Goal: Task Accomplishment & Management: Manage account settings

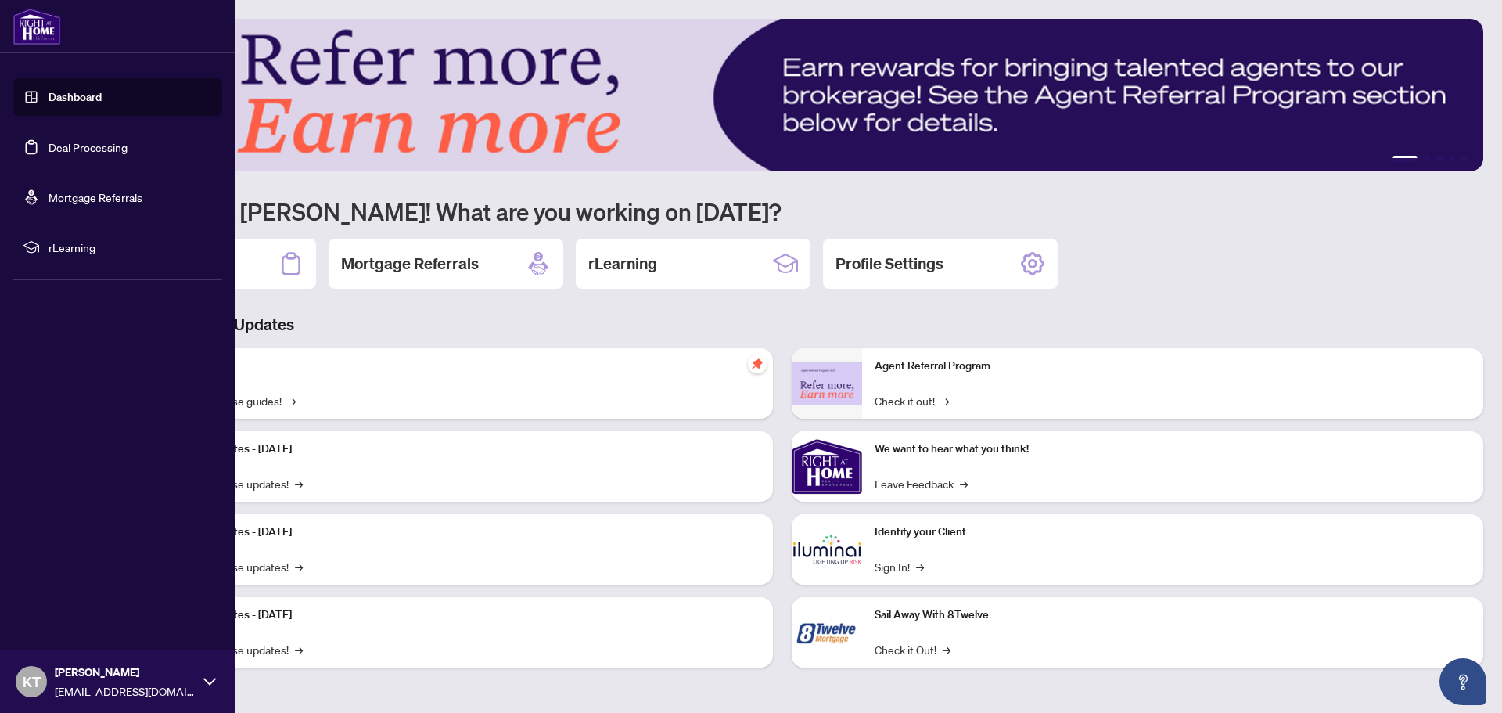
click at [90, 149] on link "Deal Processing" at bounding box center [88, 147] width 79 height 14
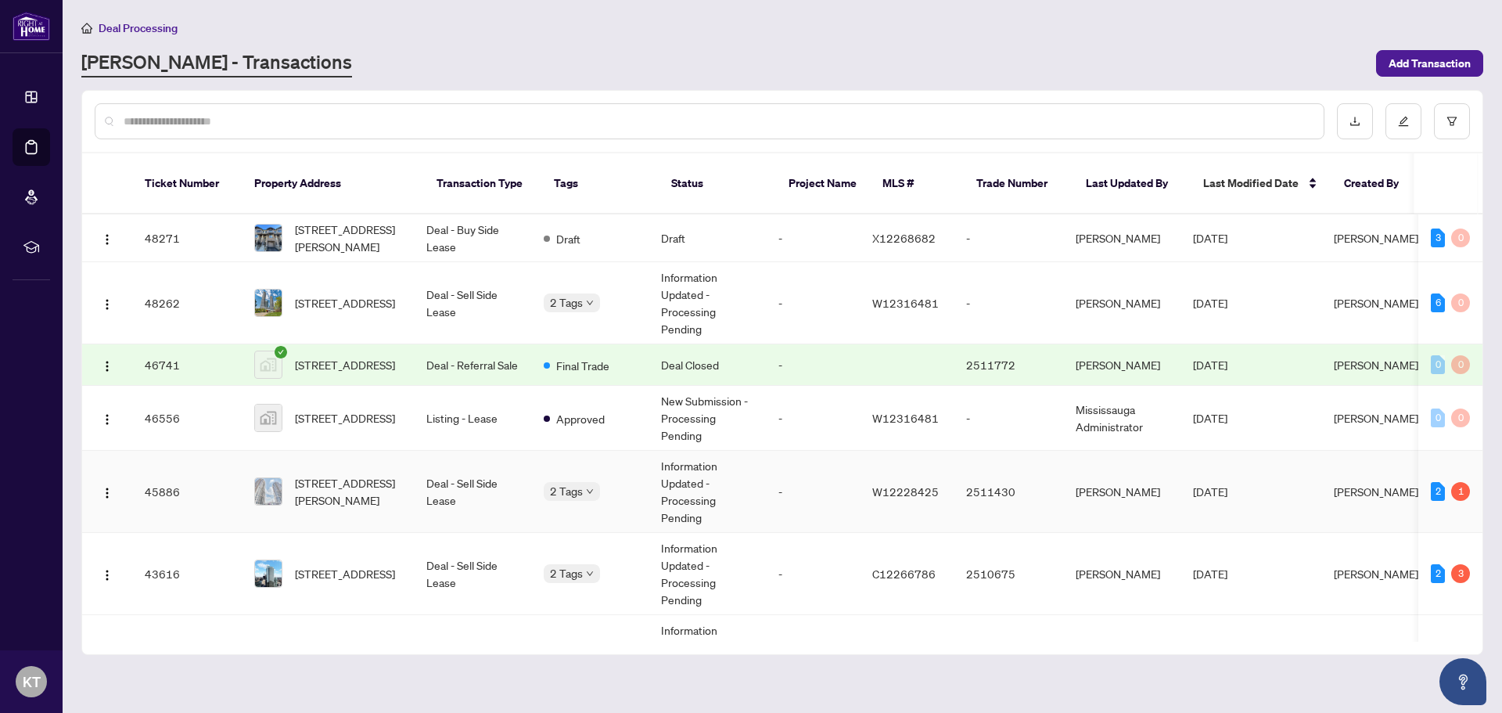
click at [1451, 469] on td "2 1" at bounding box center [1450, 492] width 64 height 82
click at [439, 466] on td "Deal - Sell Side Lease" at bounding box center [472, 492] width 117 height 82
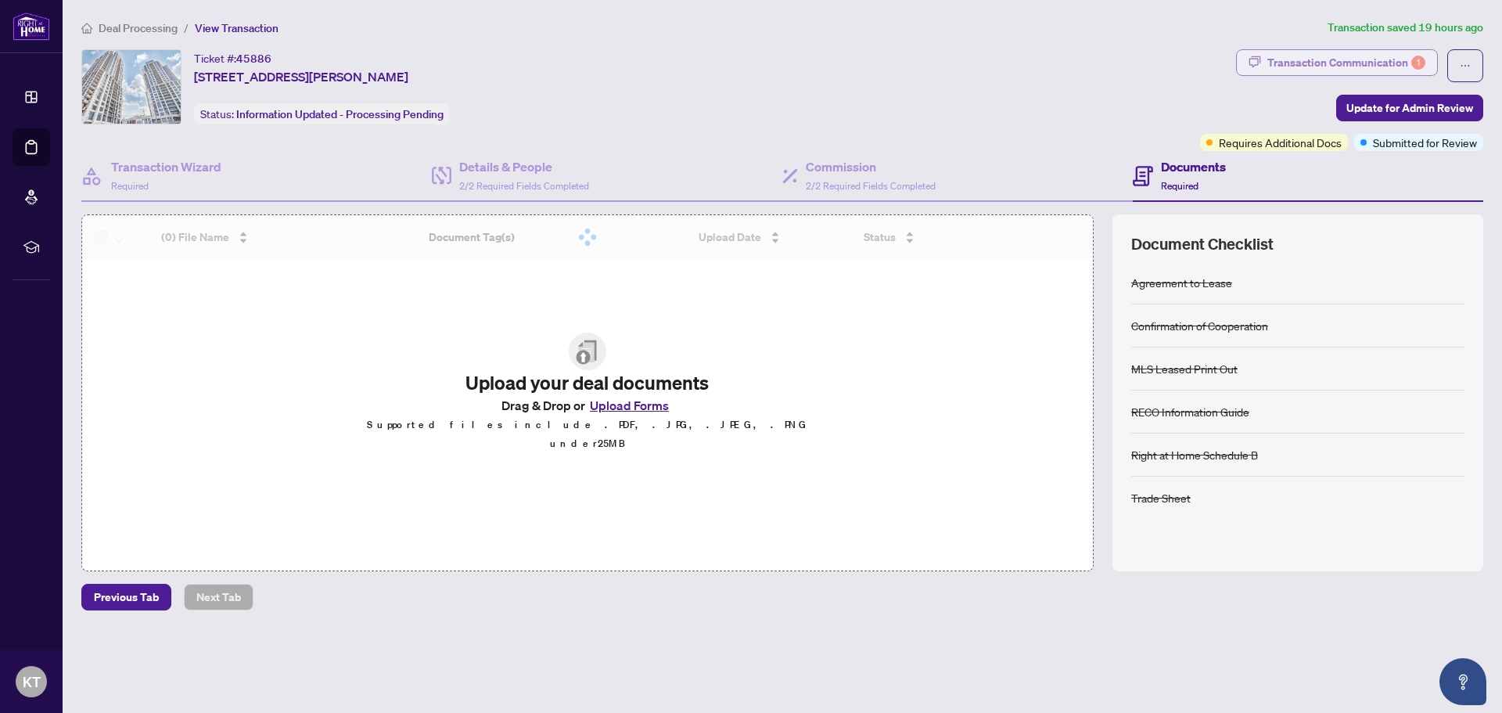
click at [1371, 52] on div "Transaction Communication 1" at bounding box center [1346, 62] width 158 height 25
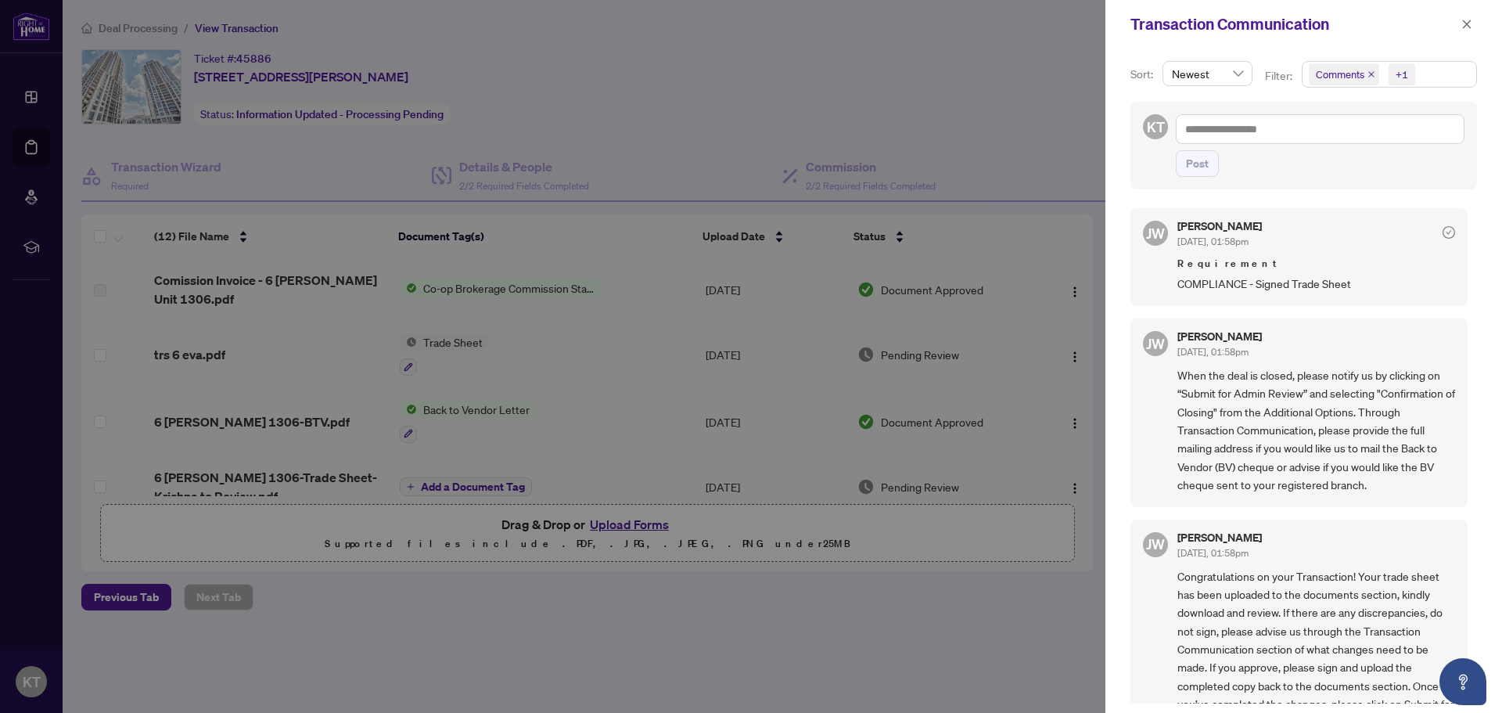
click at [1443, 229] on icon "check-circle" at bounding box center [1449, 232] width 13 height 13
click at [1467, 27] on icon "close" at bounding box center [1466, 24] width 11 height 11
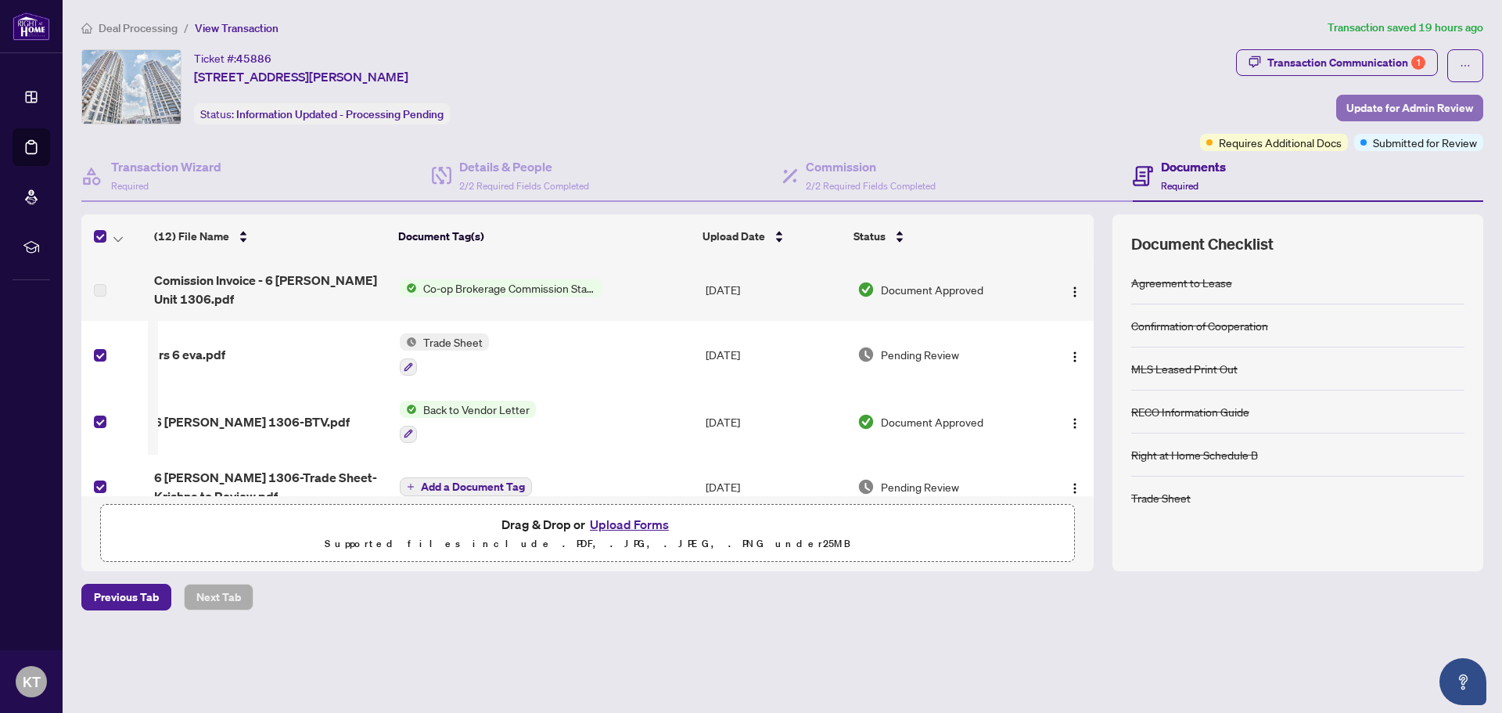
click at [1415, 107] on span "Update for Admin Review" at bounding box center [1409, 107] width 127 height 25
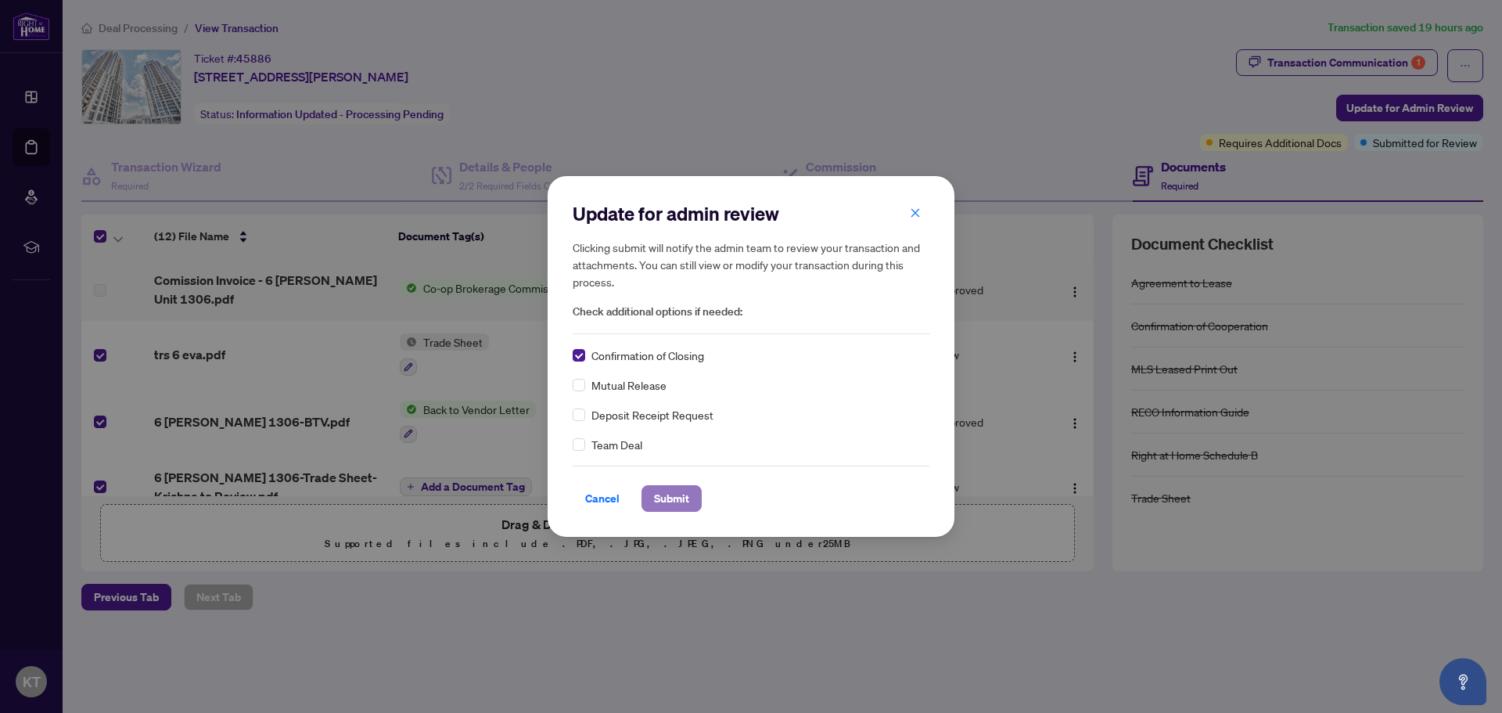
click at [662, 489] on span "Submit" at bounding box center [671, 498] width 35 height 25
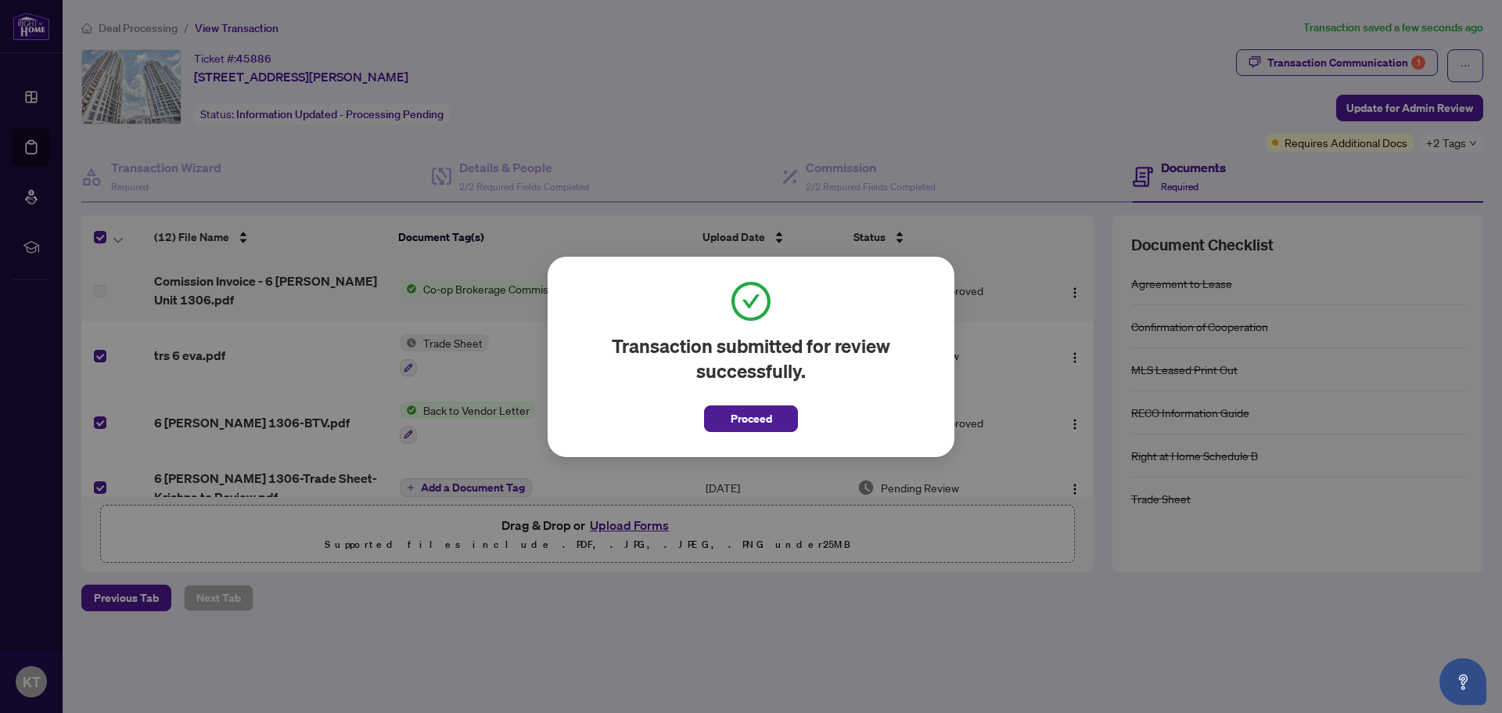
click at [768, 409] on span "Proceed" at bounding box center [751, 418] width 41 height 25
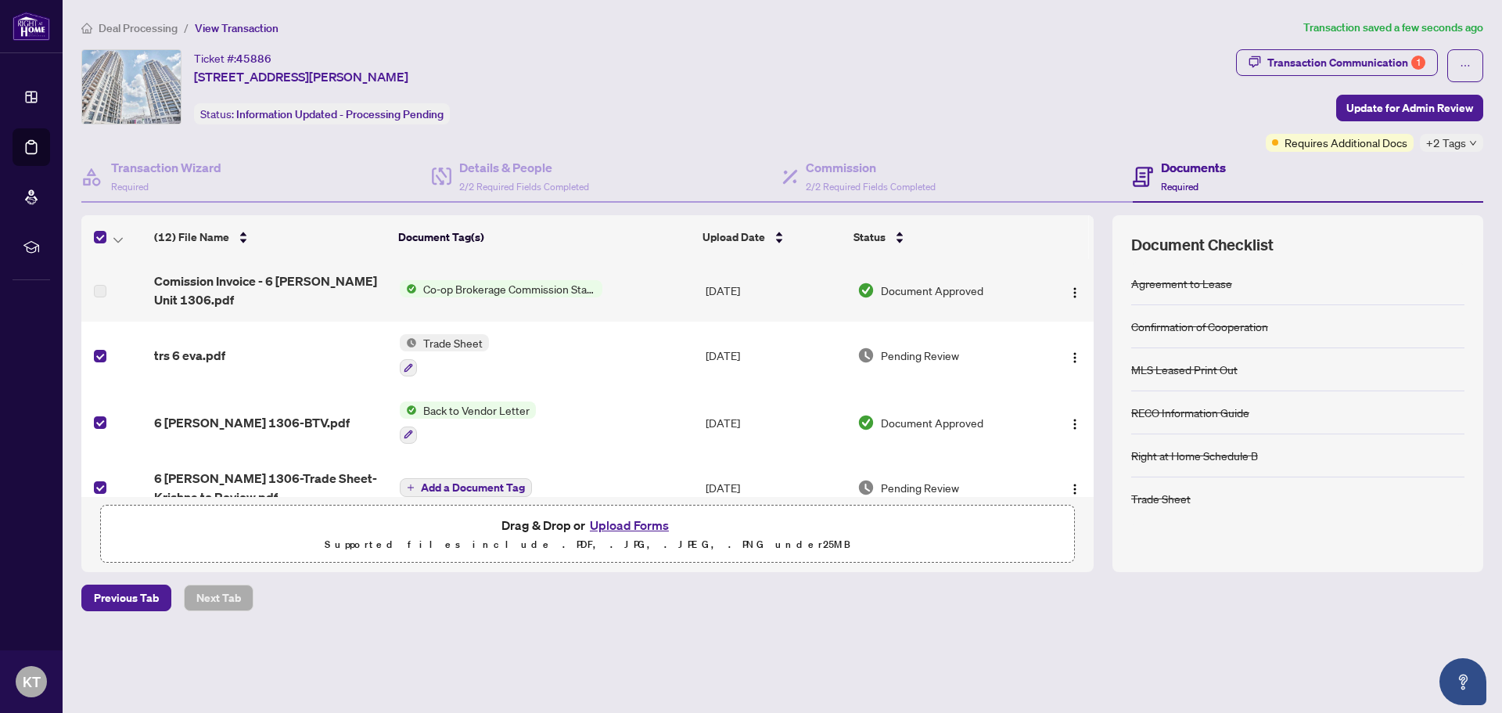
click at [1465, 151] on span "+2 Tags" at bounding box center [1446, 143] width 40 height 18
click at [464, 338] on span "Trade Sheet" at bounding box center [453, 342] width 72 height 17
click at [449, 346] on span "Trade Sheet" at bounding box center [453, 342] width 72 height 17
click at [424, 425] on span "Trade Sheet" at bounding box center [409, 420] width 72 height 17
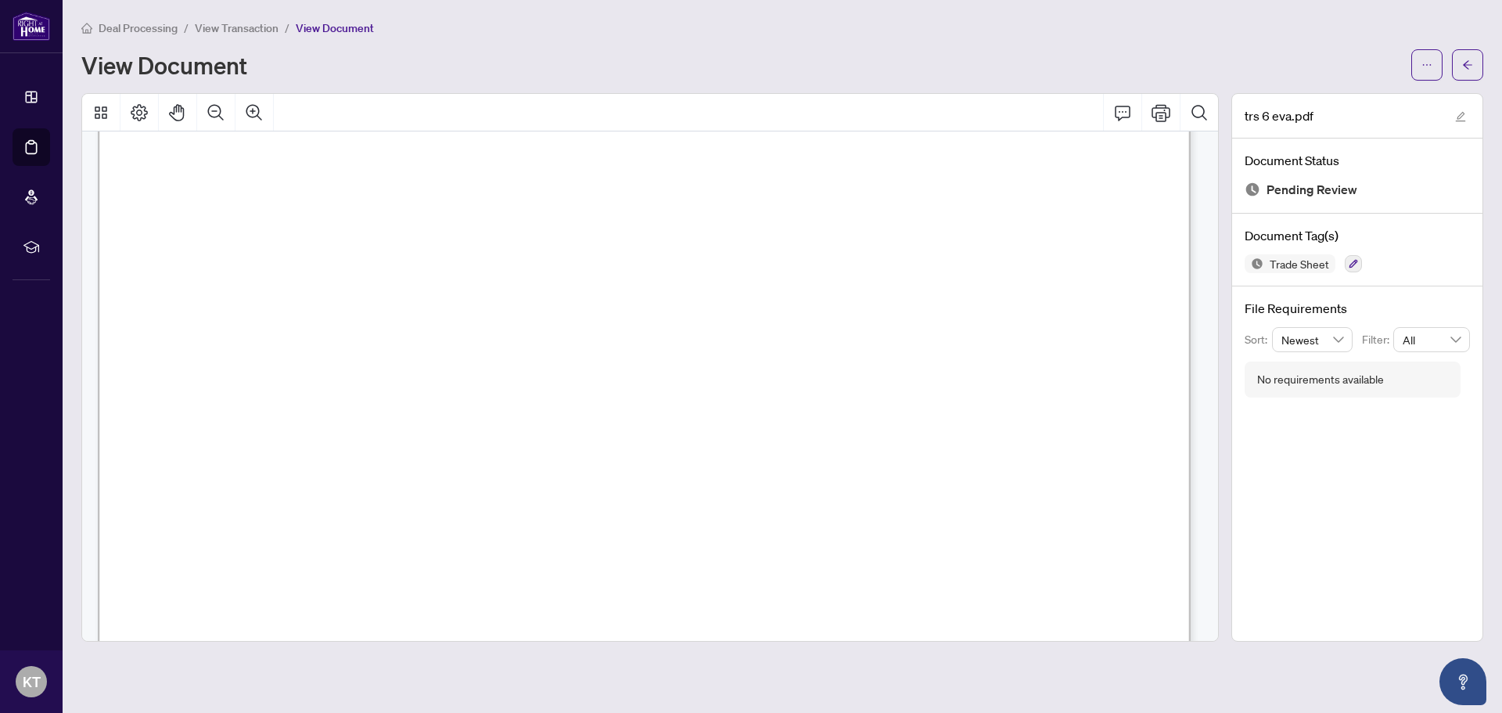
scroll to position [313, 0]
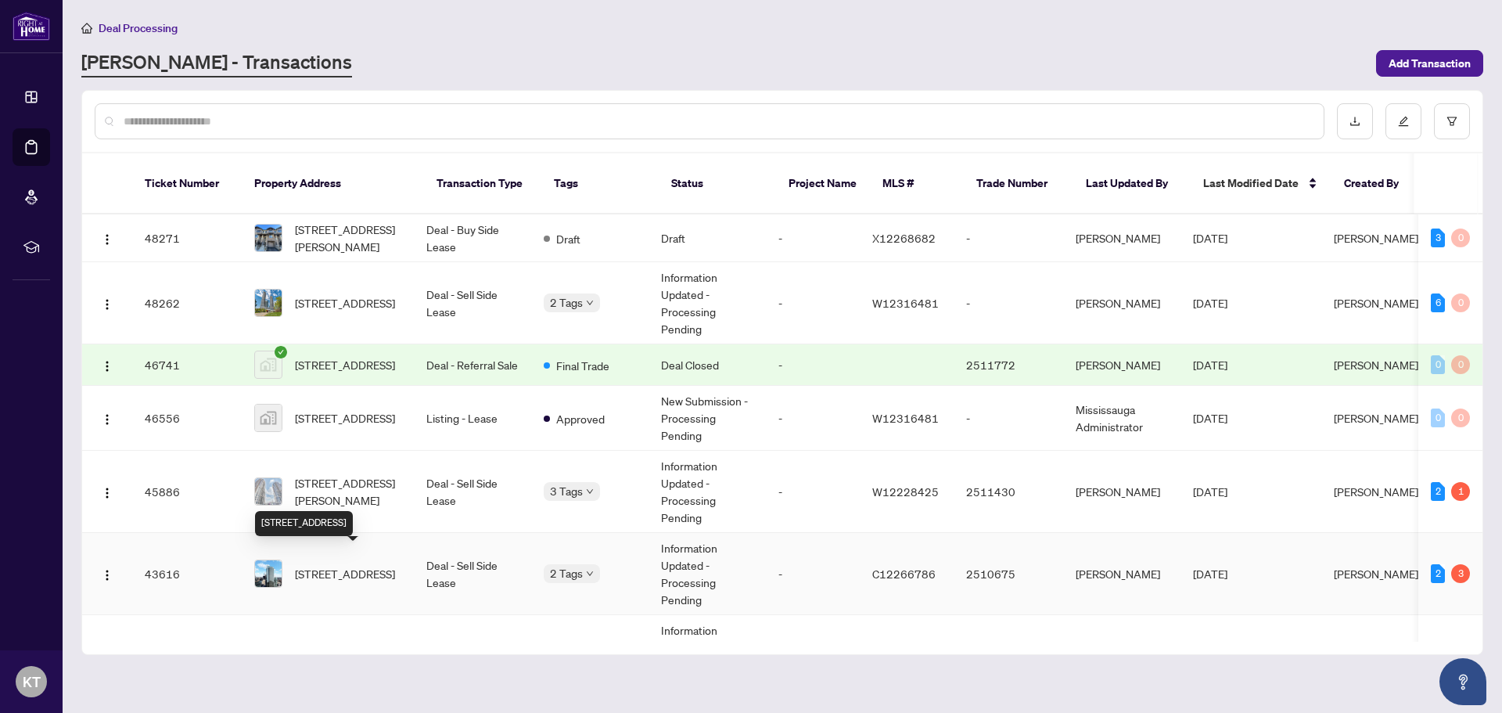
click at [340, 573] on span "[STREET_ADDRESS]" at bounding box center [345, 573] width 100 height 17
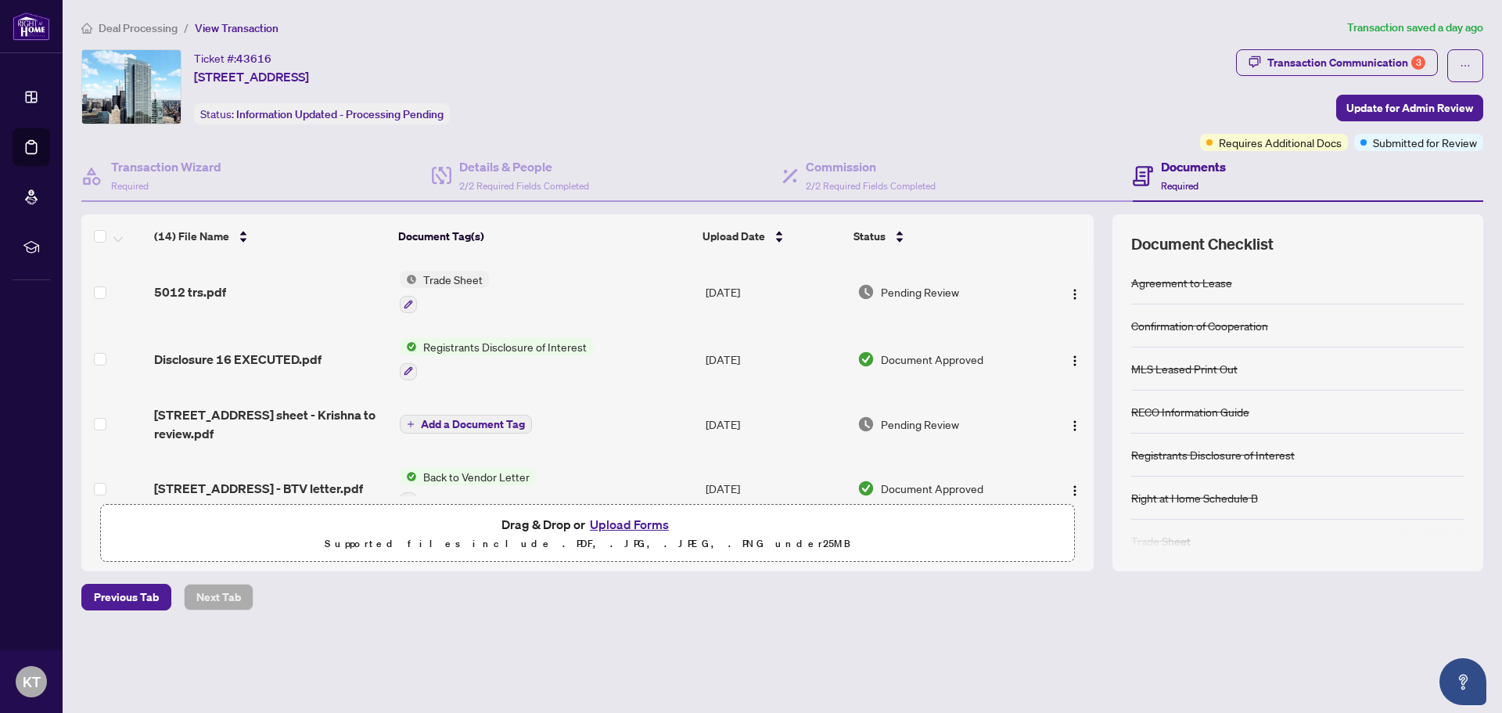
click at [461, 284] on span "Trade Sheet" at bounding box center [453, 279] width 72 height 17
click at [412, 358] on span "Trade Sheet" at bounding box center [409, 357] width 72 height 17
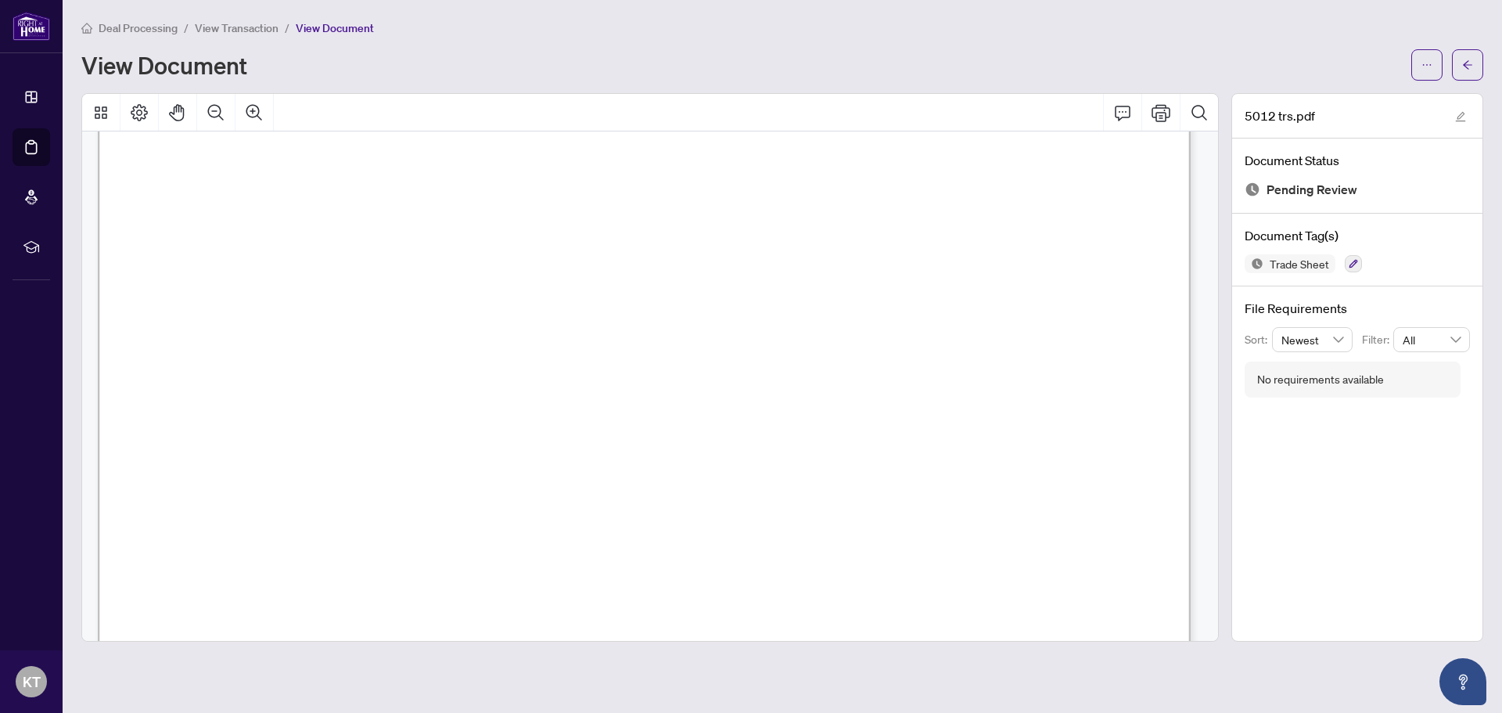
scroll to position [156, 0]
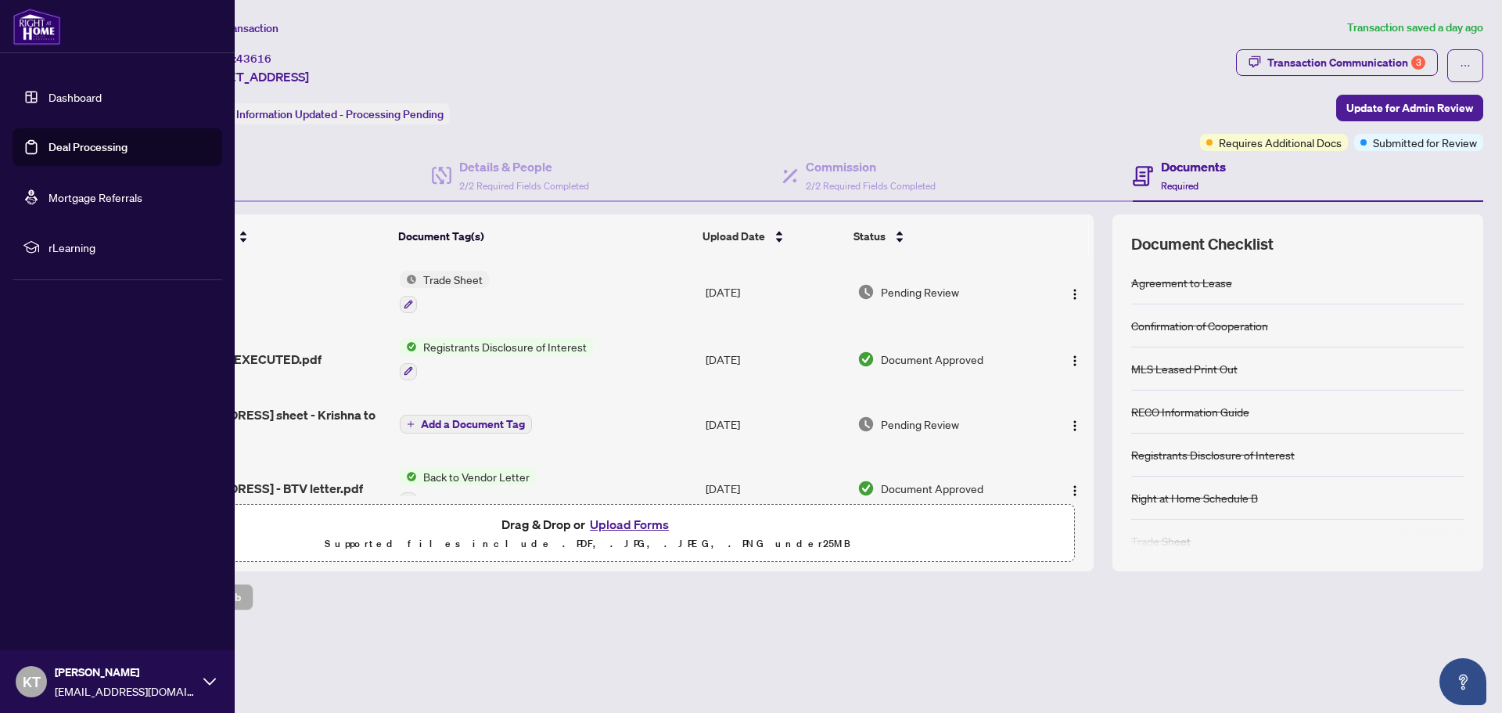
click at [77, 154] on link "Deal Processing" at bounding box center [88, 147] width 79 height 14
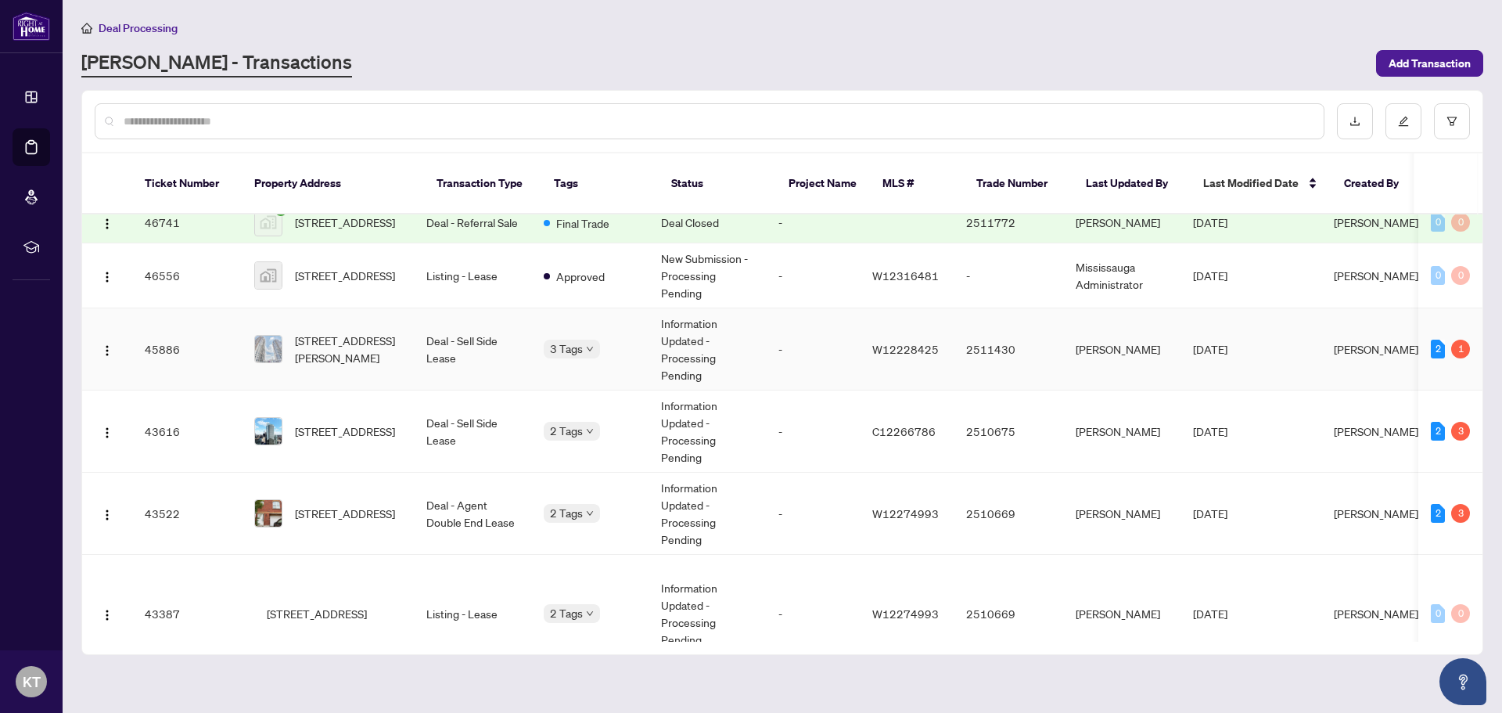
scroll to position [235, 0]
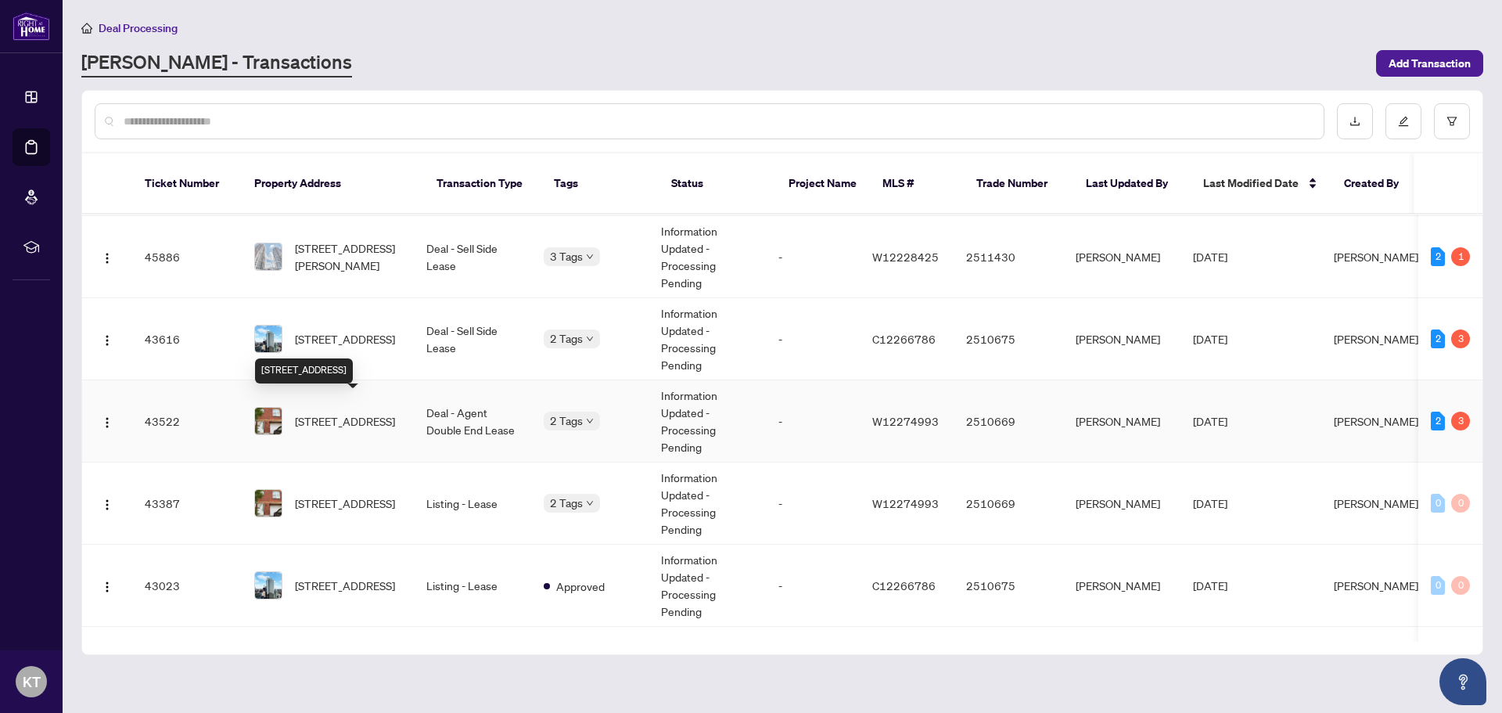
click at [339, 412] on span "[STREET_ADDRESS]" at bounding box center [345, 420] width 100 height 17
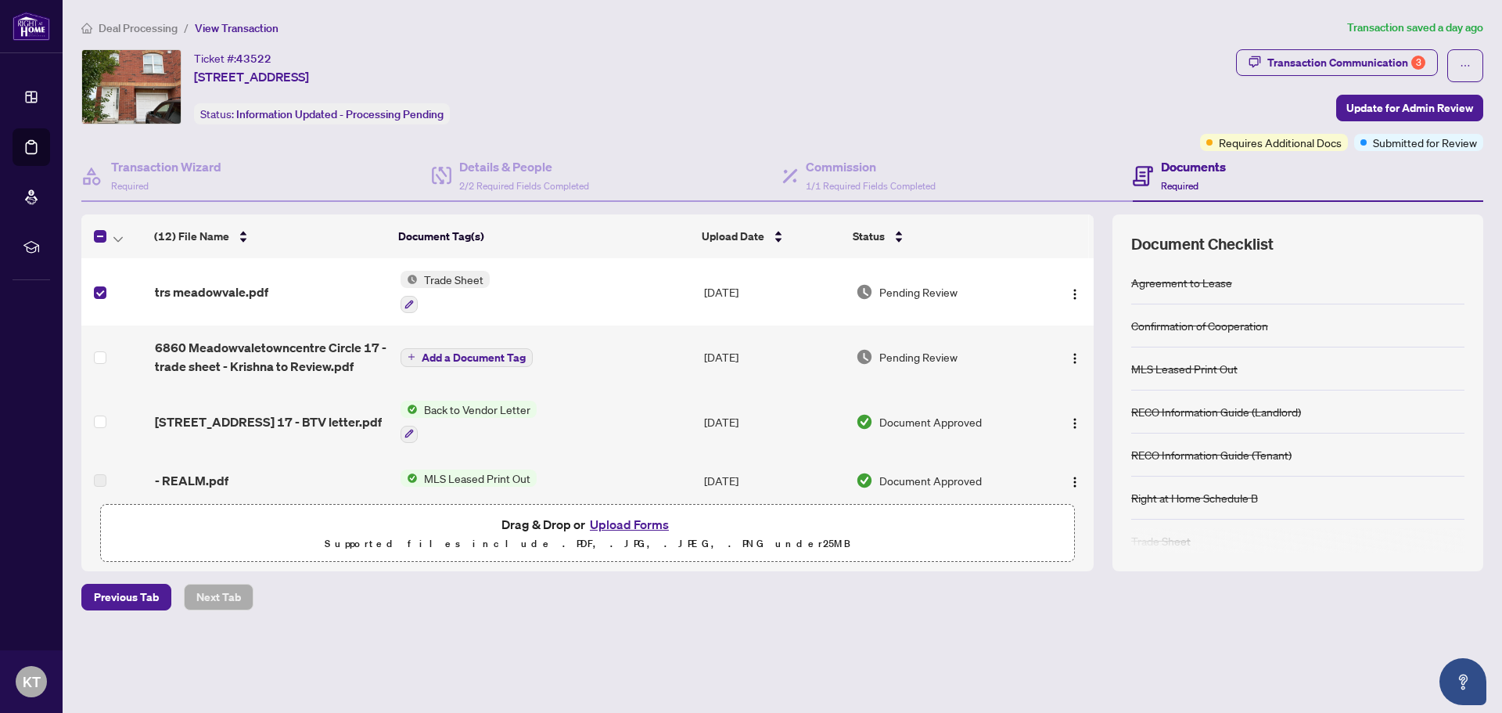
click at [473, 280] on span "Trade Sheet" at bounding box center [454, 279] width 72 height 17
click at [421, 359] on span "Trade Sheet" at bounding box center [410, 357] width 72 height 17
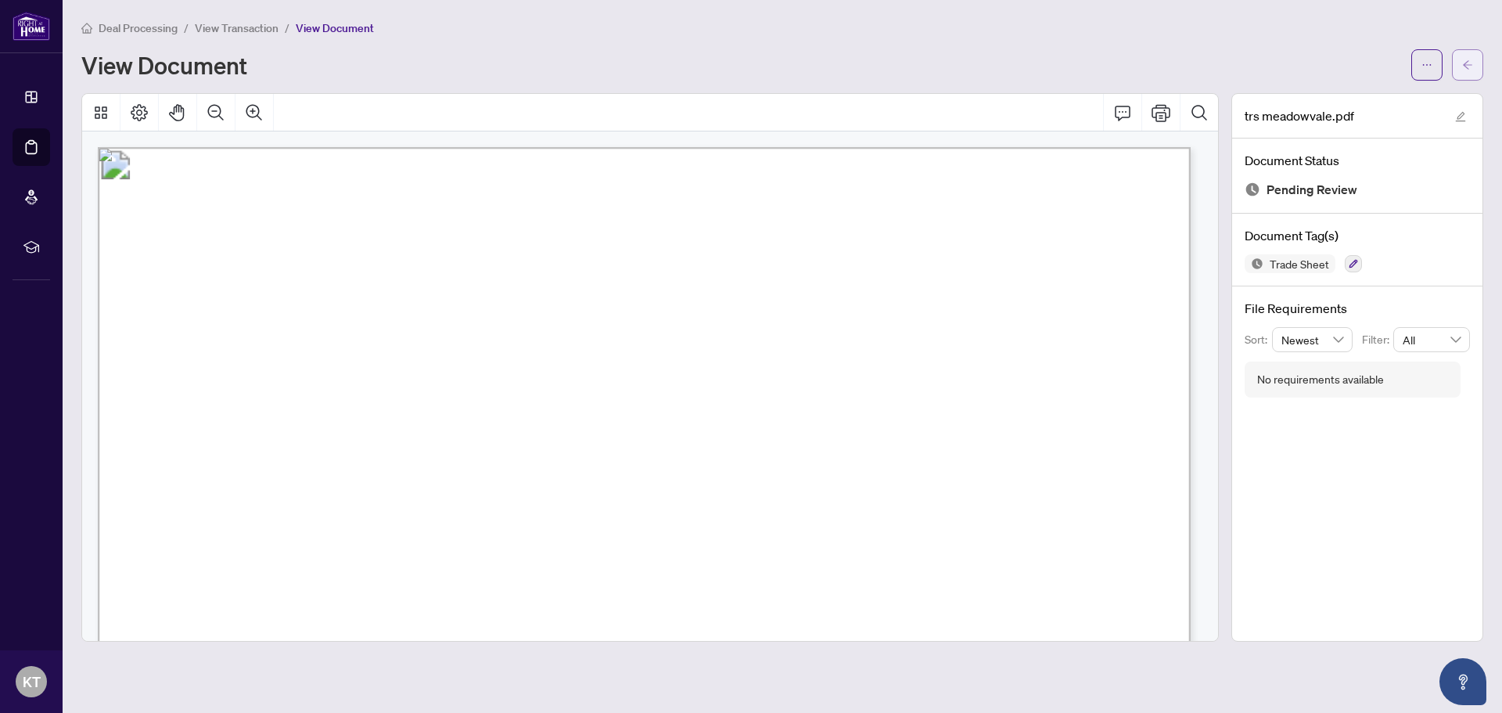
click at [1469, 57] on span "button" at bounding box center [1467, 64] width 11 height 25
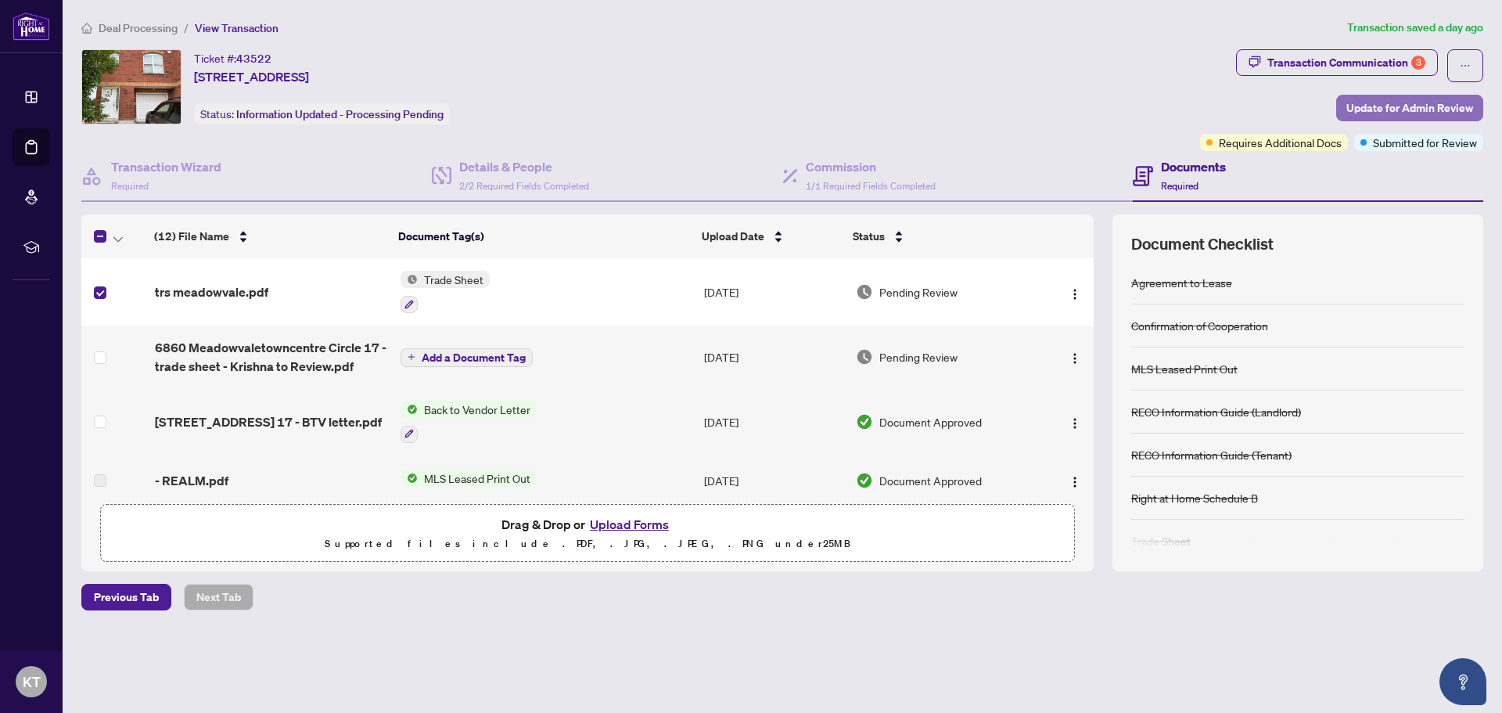
click at [1415, 108] on span "Update for Admin Review" at bounding box center [1409, 107] width 127 height 25
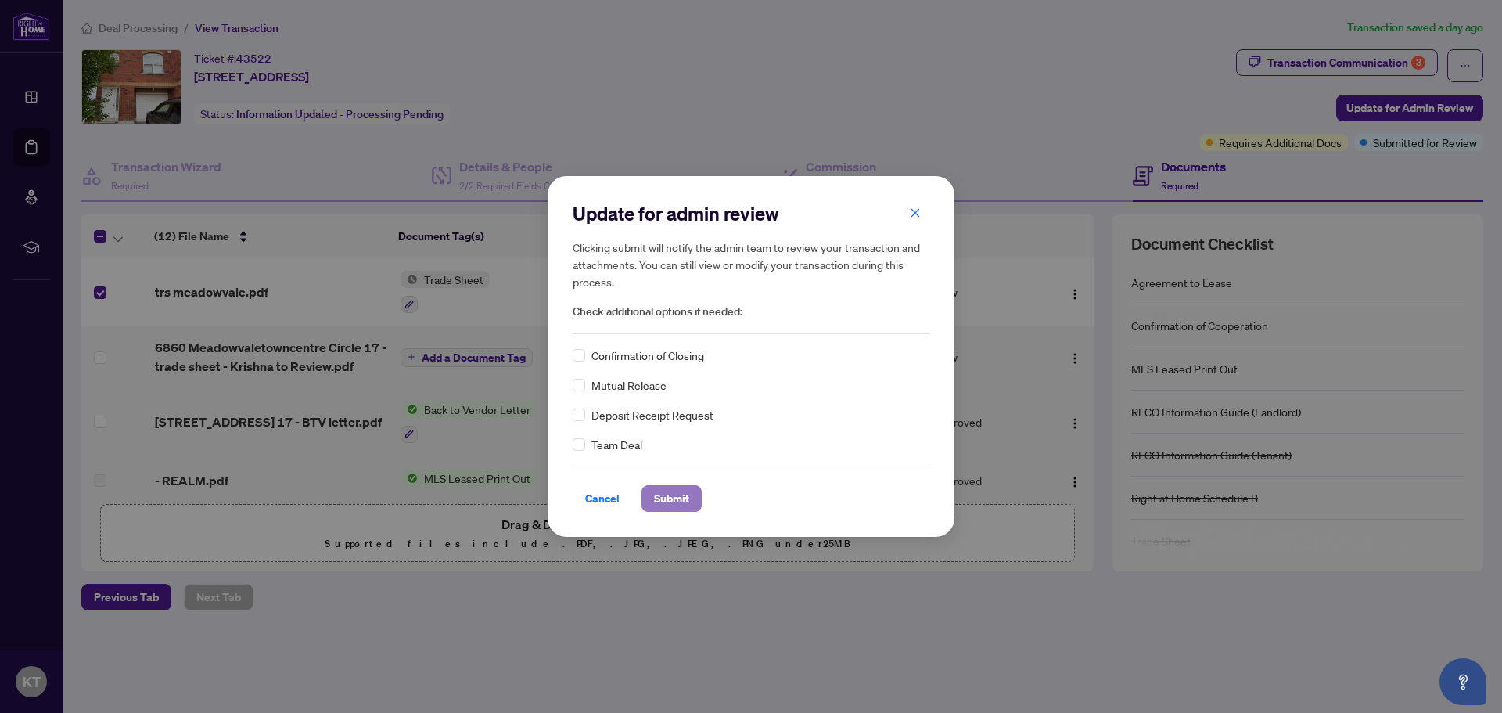
click at [654, 508] on span "Submit" at bounding box center [671, 498] width 35 height 25
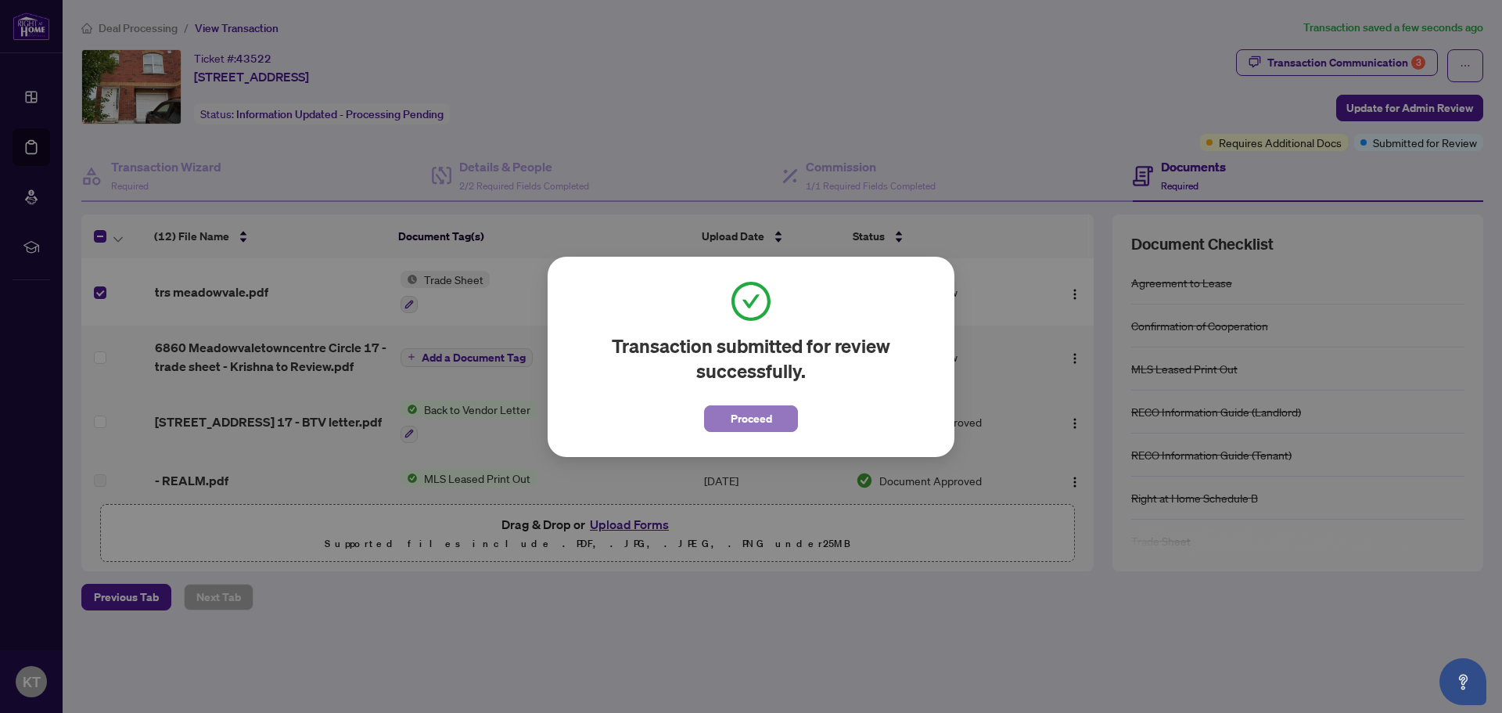
click at [778, 422] on button "Proceed" at bounding box center [751, 418] width 94 height 27
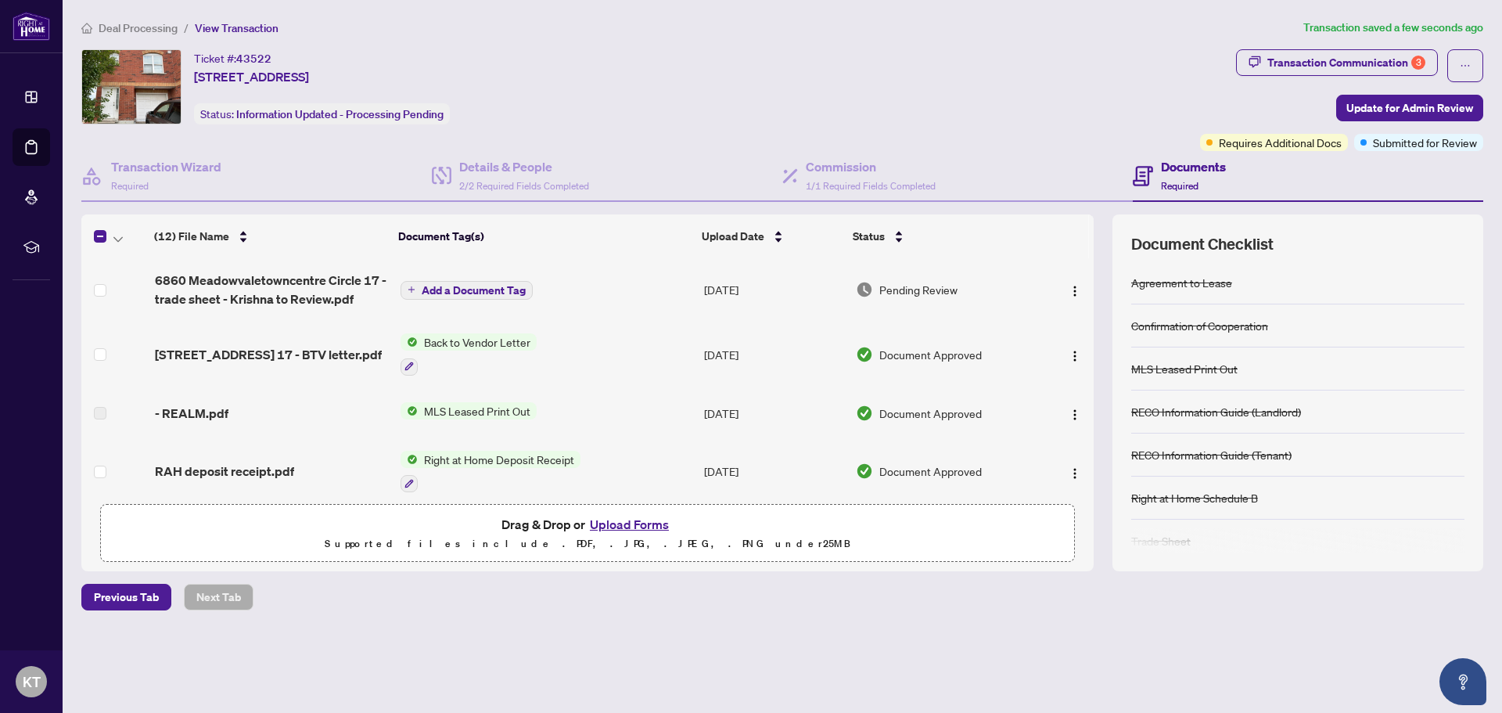
scroll to position [235, 0]
